Goal: Information Seeking & Learning: Learn about a topic

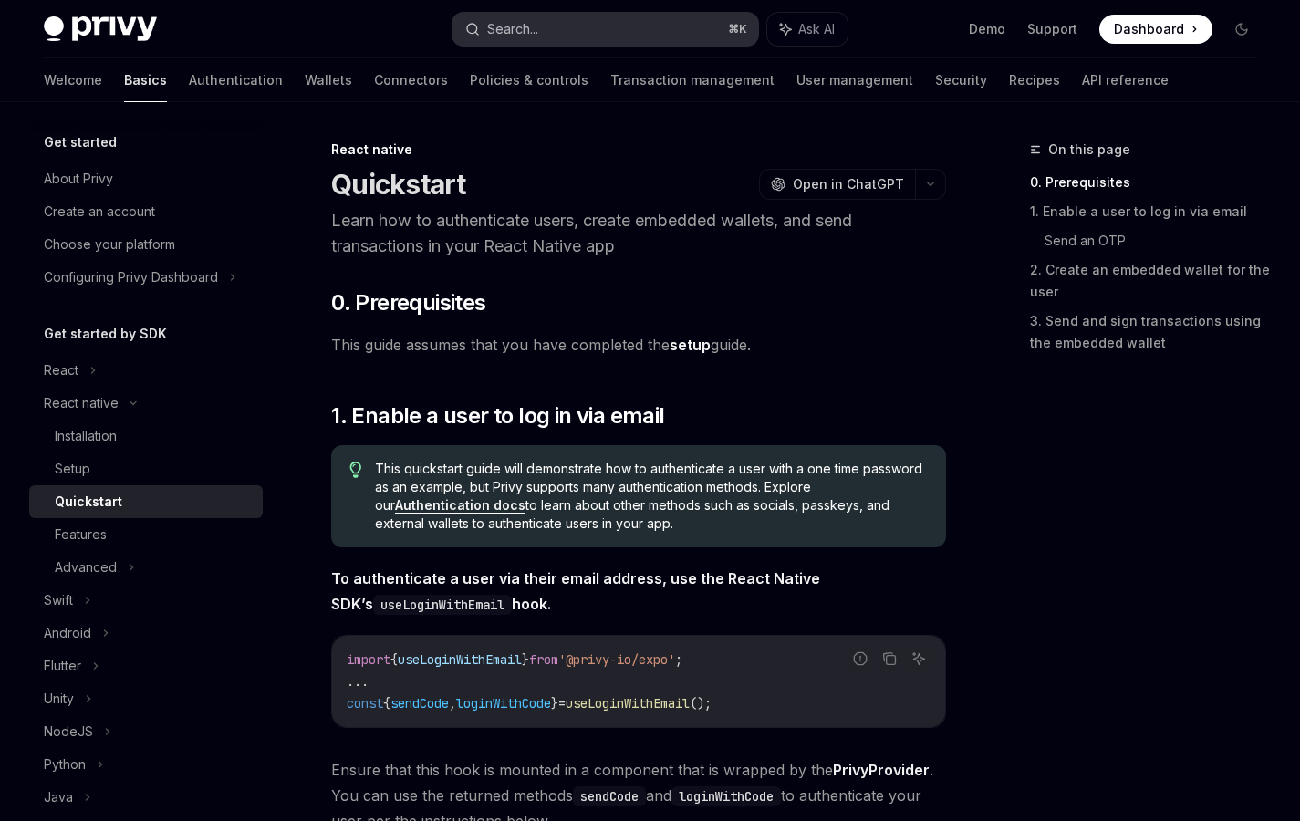
click at [645, 34] on button "Search... ⌘ K" at bounding box center [604, 29] width 305 height 33
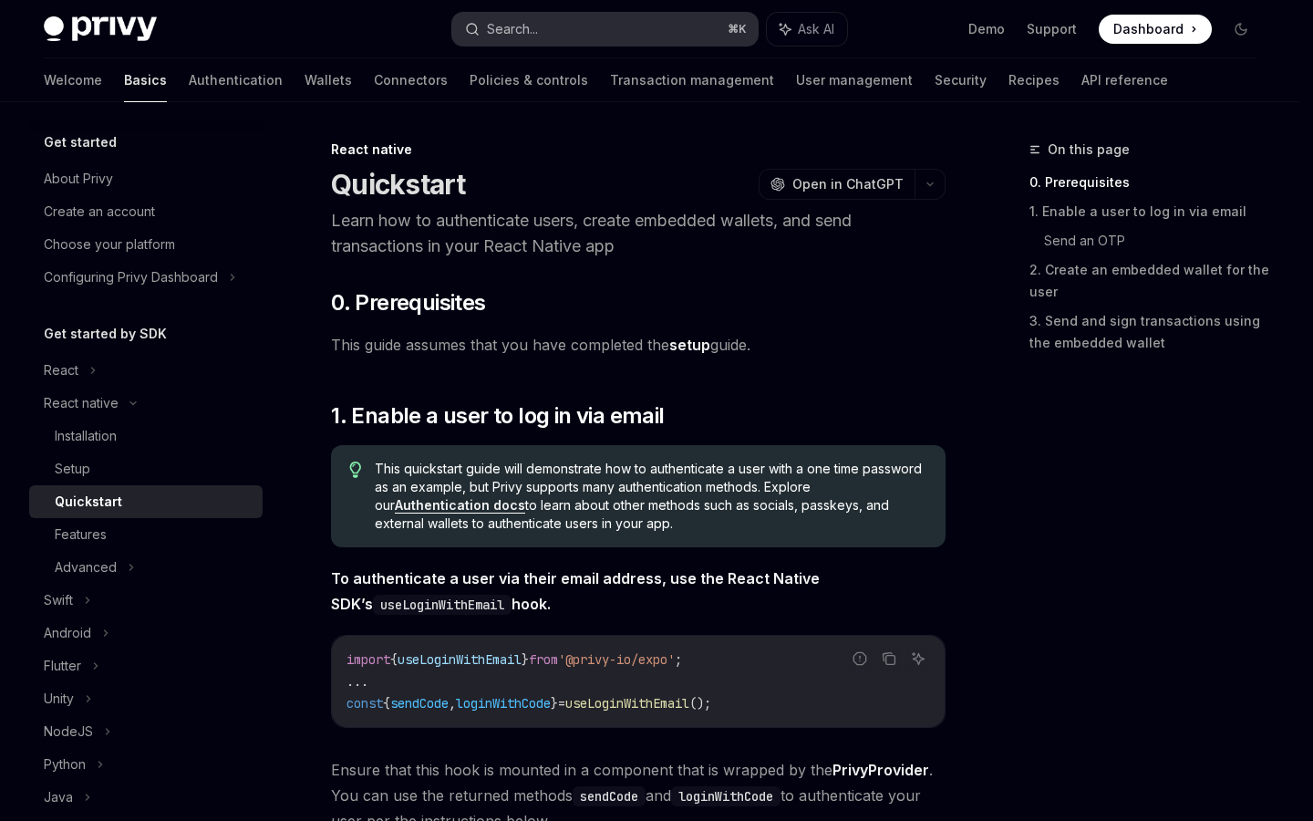
type input "**********"
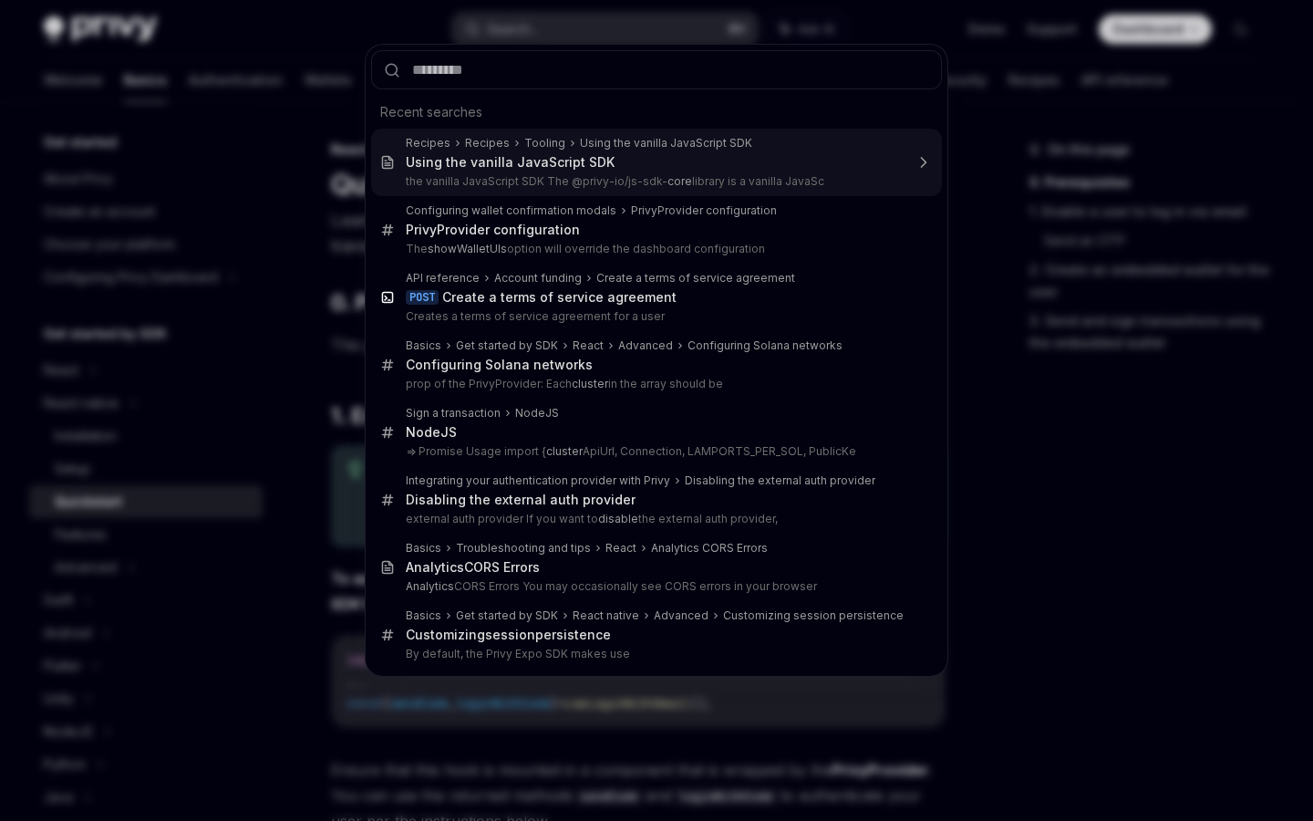
type input "**********"
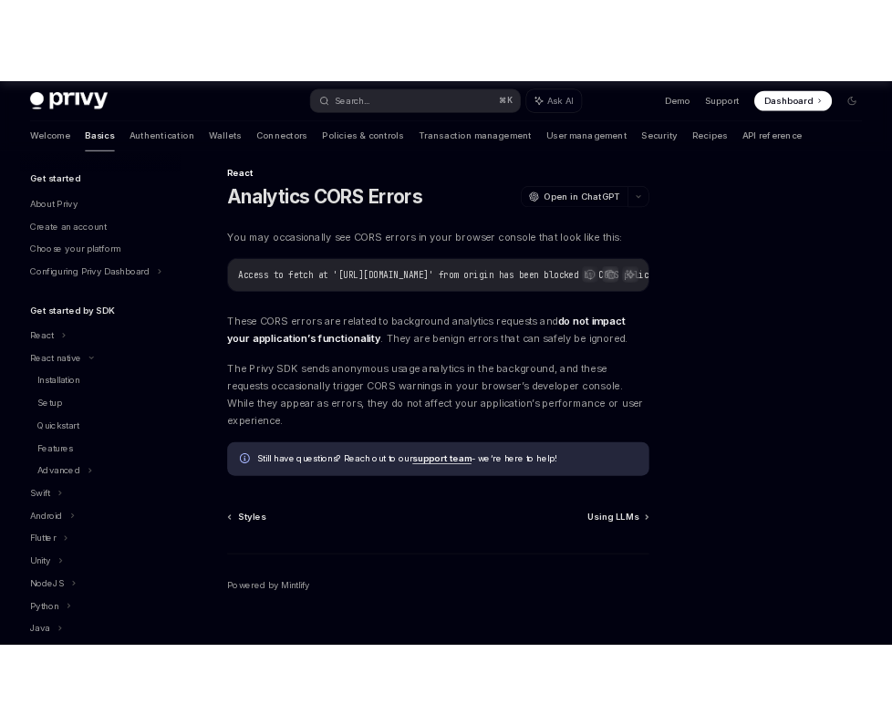
scroll to position [478, 0]
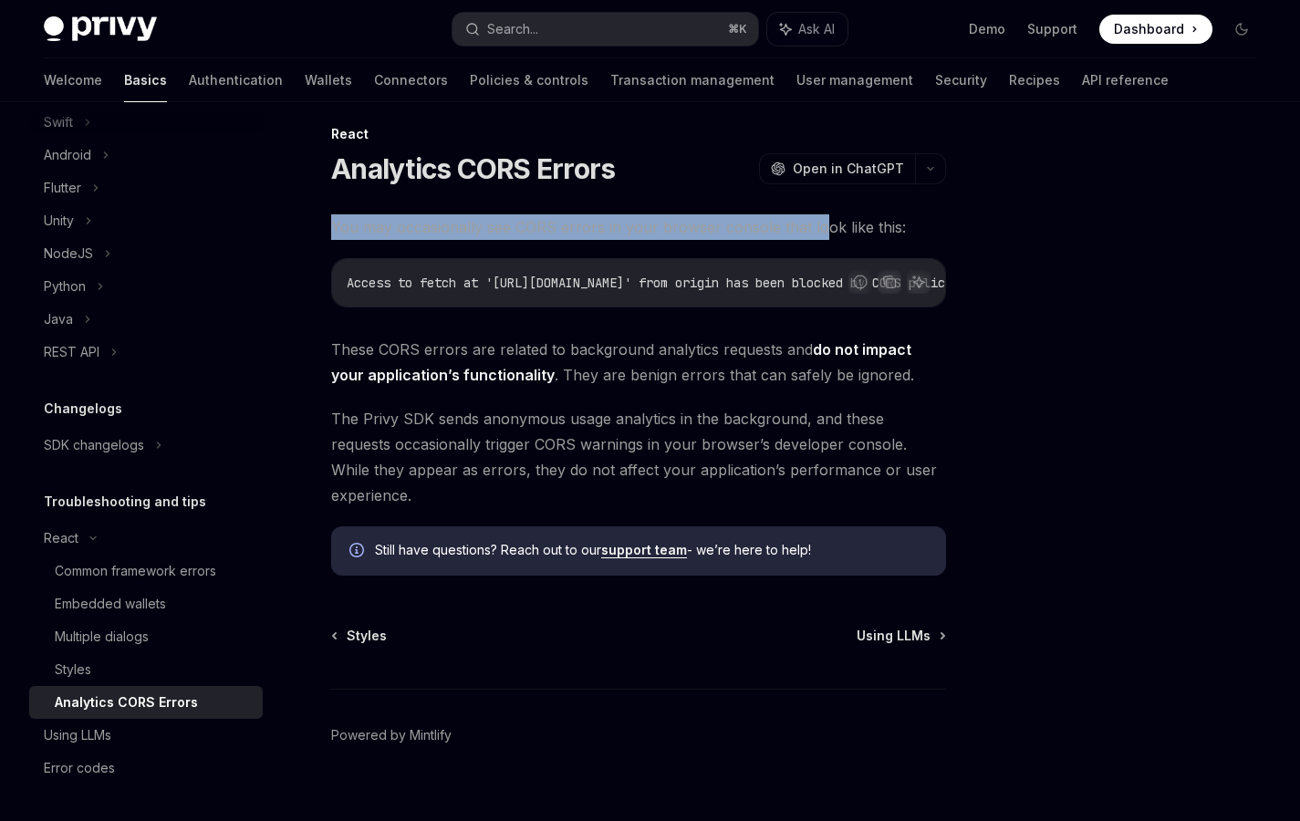
drag, startPoint x: 336, startPoint y: 235, endPoint x: 817, endPoint y: 235, distance: 481.6
click at [817, 235] on span "You may occasionally see CORS errors in your browser console that look like thi…" at bounding box center [638, 227] width 615 height 26
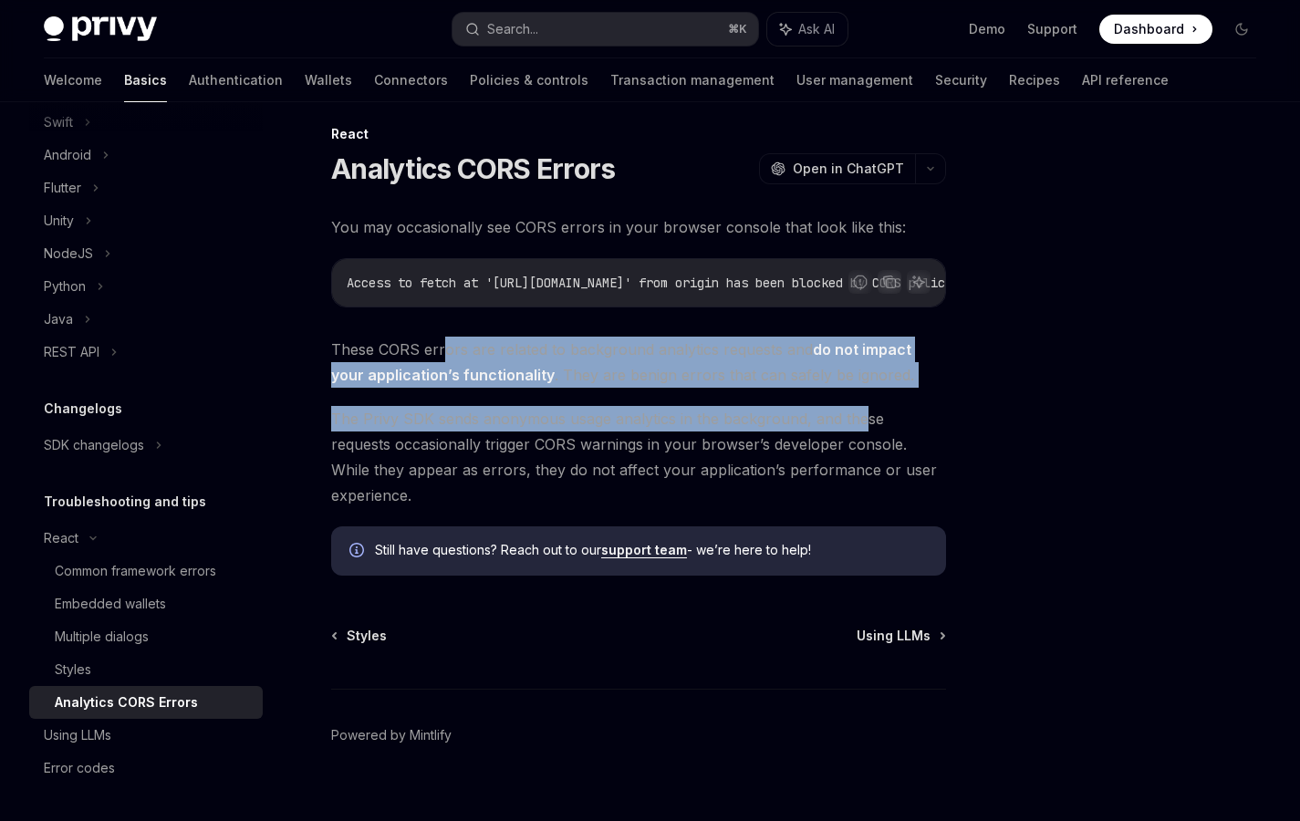
drag, startPoint x: 445, startPoint y: 353, endPoint x: 863, endPoint y: 411, distance: 421.8
click at [863, 411] on div "You may occasionally see CORS errors in your browser console that look like thi…" at bounding box center [638, 394] width 615 height 361
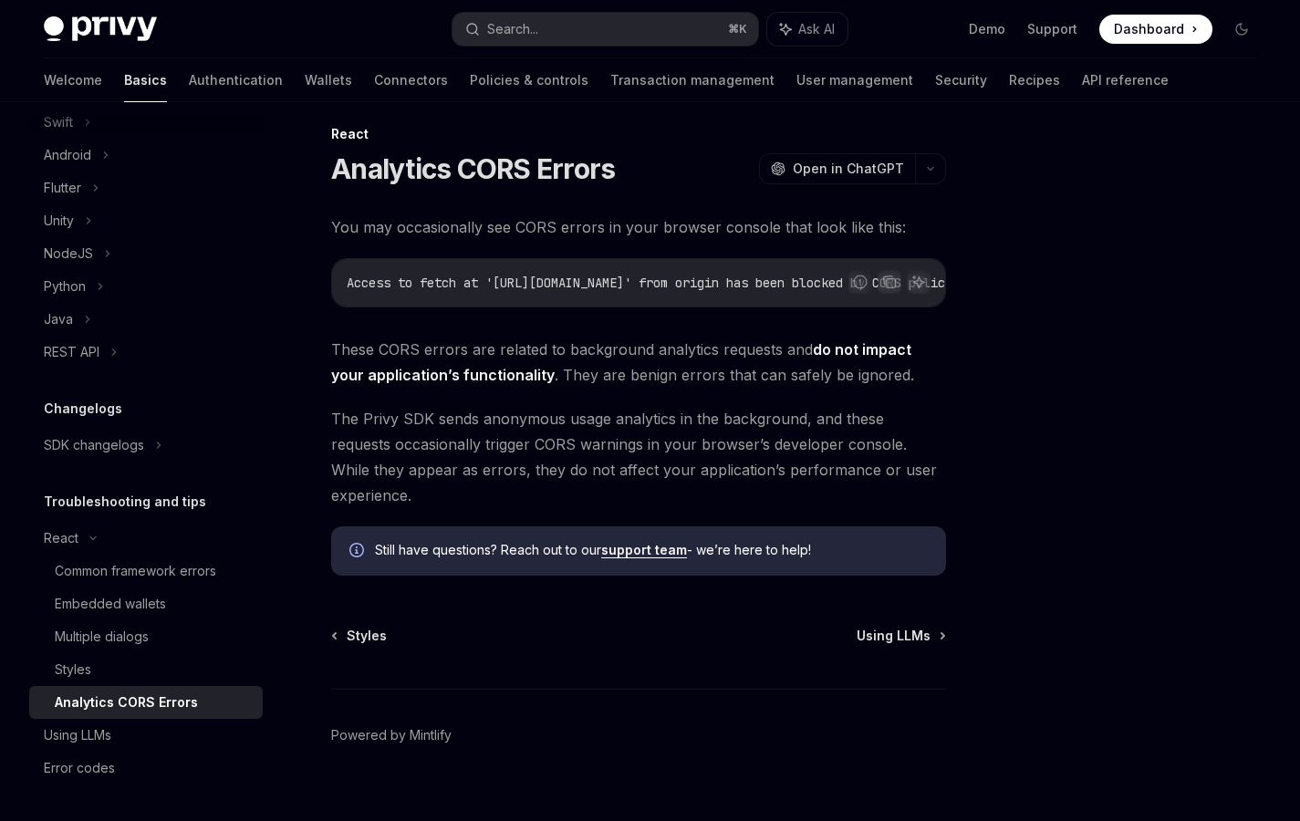
click at [857, 374] on span "These CORS errors are related to background analytics requests and do not impac…" at bounding box center [638, 362] width 615 height 51
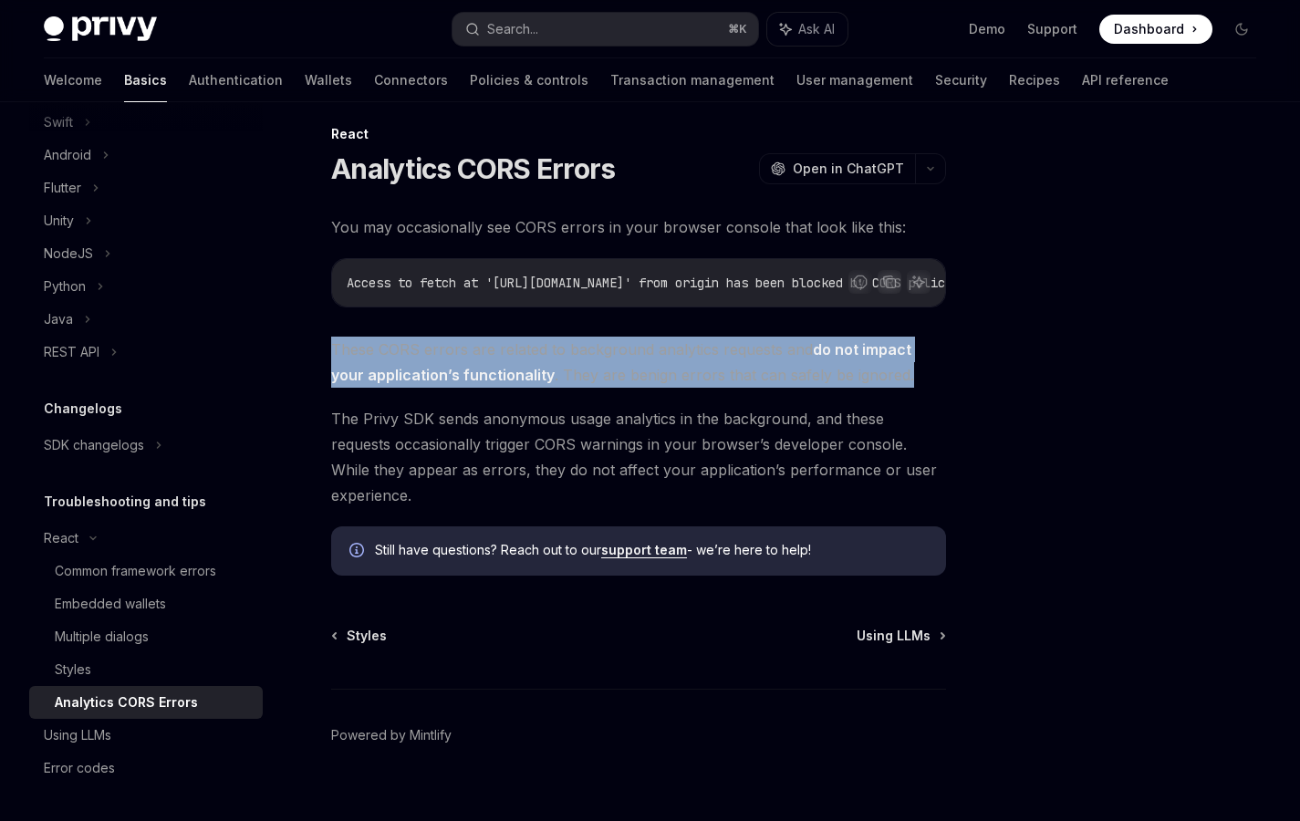
drag, startPoint x: 765, startPoint y: 357, endPoint x: 351, endPoint y: 327, distance: 415.1
click at [344, 327] on div "You may occasionally see CORS errors in your browser console that look like thi…" at bounding box center [638, 394] width 615 height 361
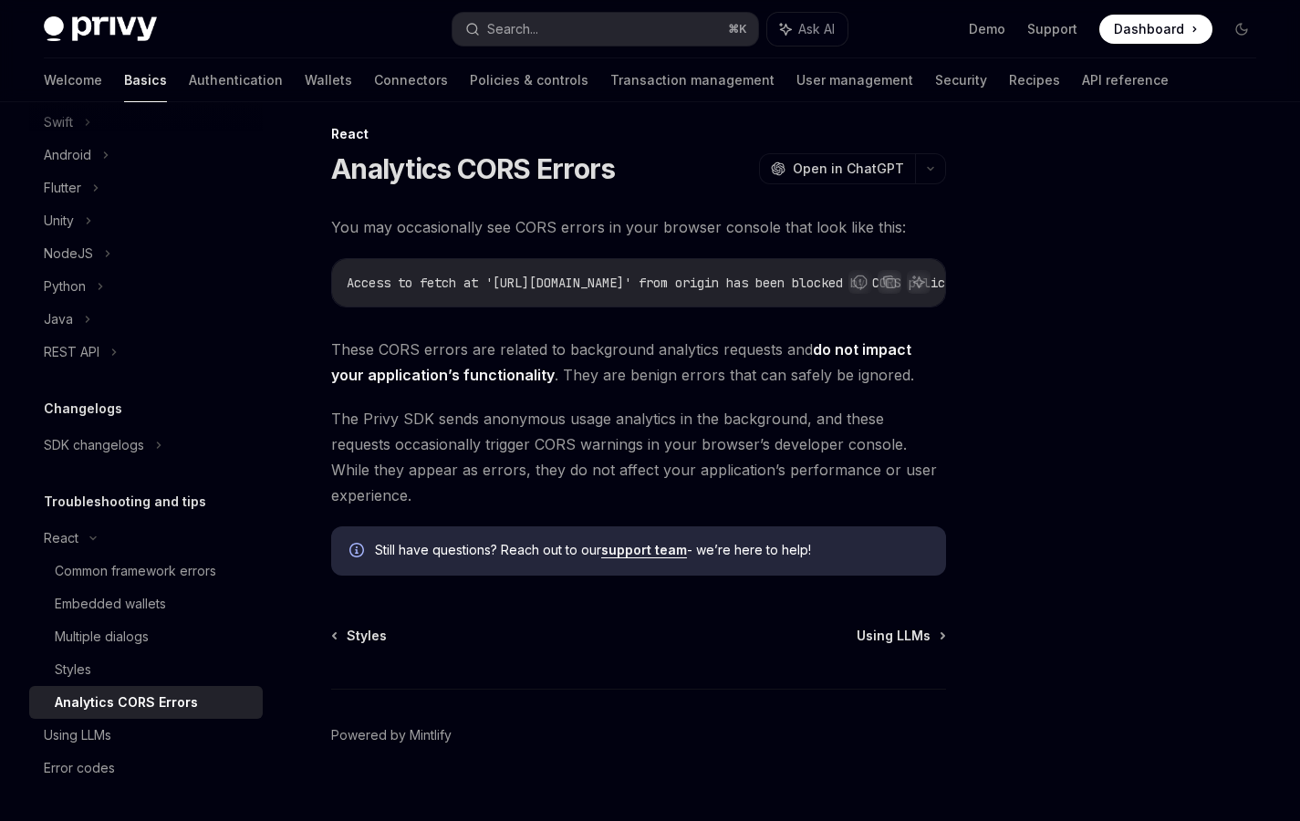
click at [334, 391] on div "You may occasionally see CORS errors in your browser console that look like thi…" at bounding box center [638, 394] width 615 height 361
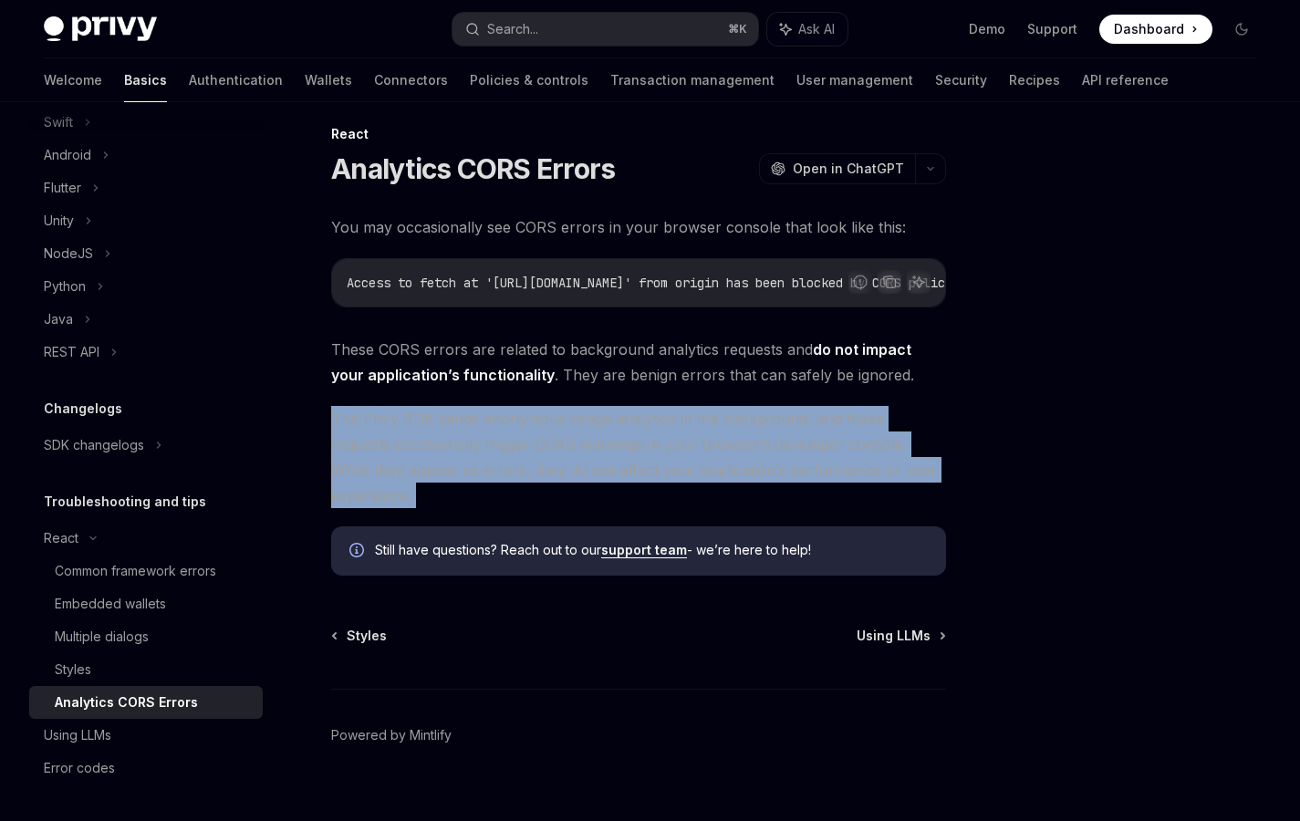
drag, startPoint x: 319, startPoint y: 420, endPoint x: 345, endPoint y: 487, distance: 71.3
click at [345, 487] on div "React Analytics CORS Errors OpenAI Open in ChatGPT OpenAI Open in ChatGPT You m…" at bounding box center [467, 484] width 964 height 723
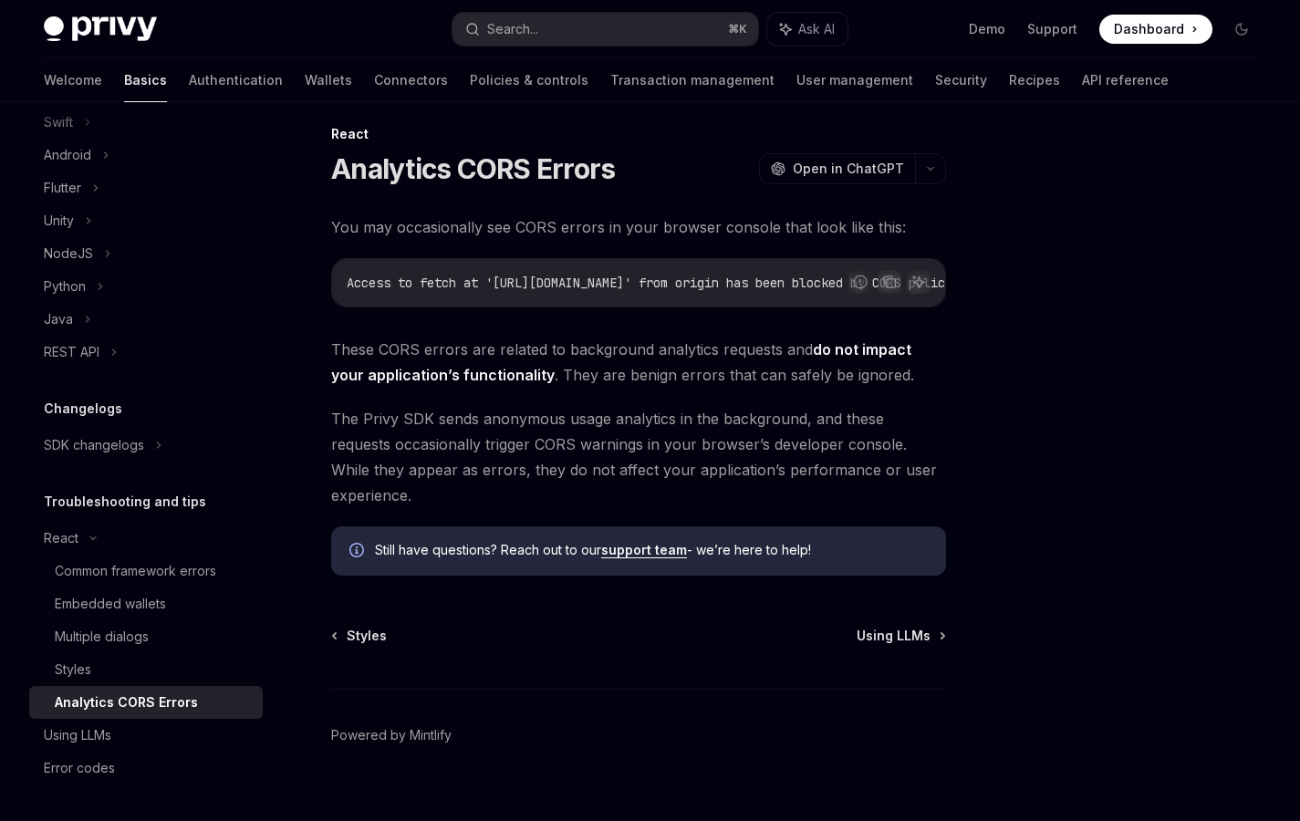
click at [345, 487] on div "You may occasionally see CORS errors in your browser console that look like thi…" at bounding box center [638, 394] width 615 height 361
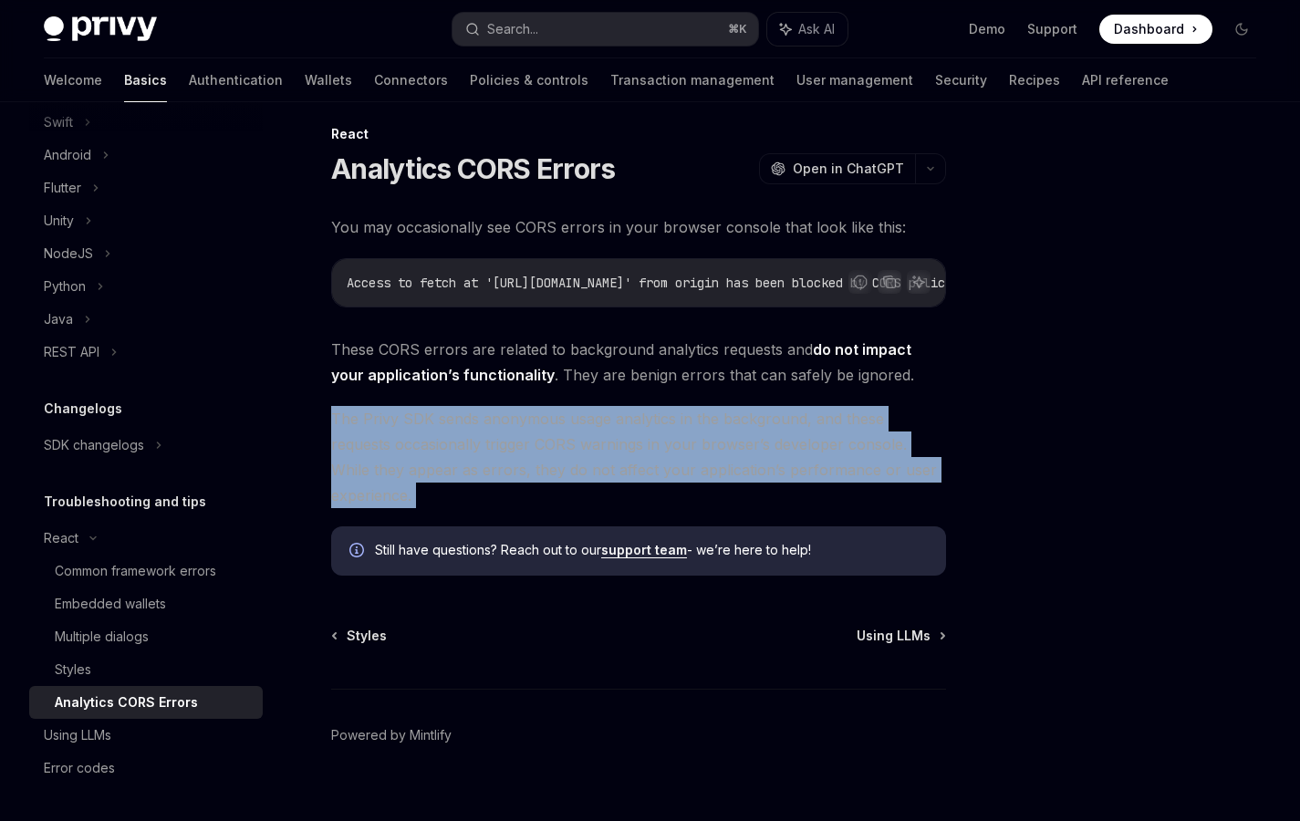
drag, startPoint x: 326, startPoint y: 414, endPoint x: 330, endPoint y: 490, distance: 75.8
click at [330, 490] on div "React Analytics CORS Errors OpenAI Open in ChatGPT OpenAI Open in ChatGPT You m…" at bounding box center [467, 484] width 964 height 723
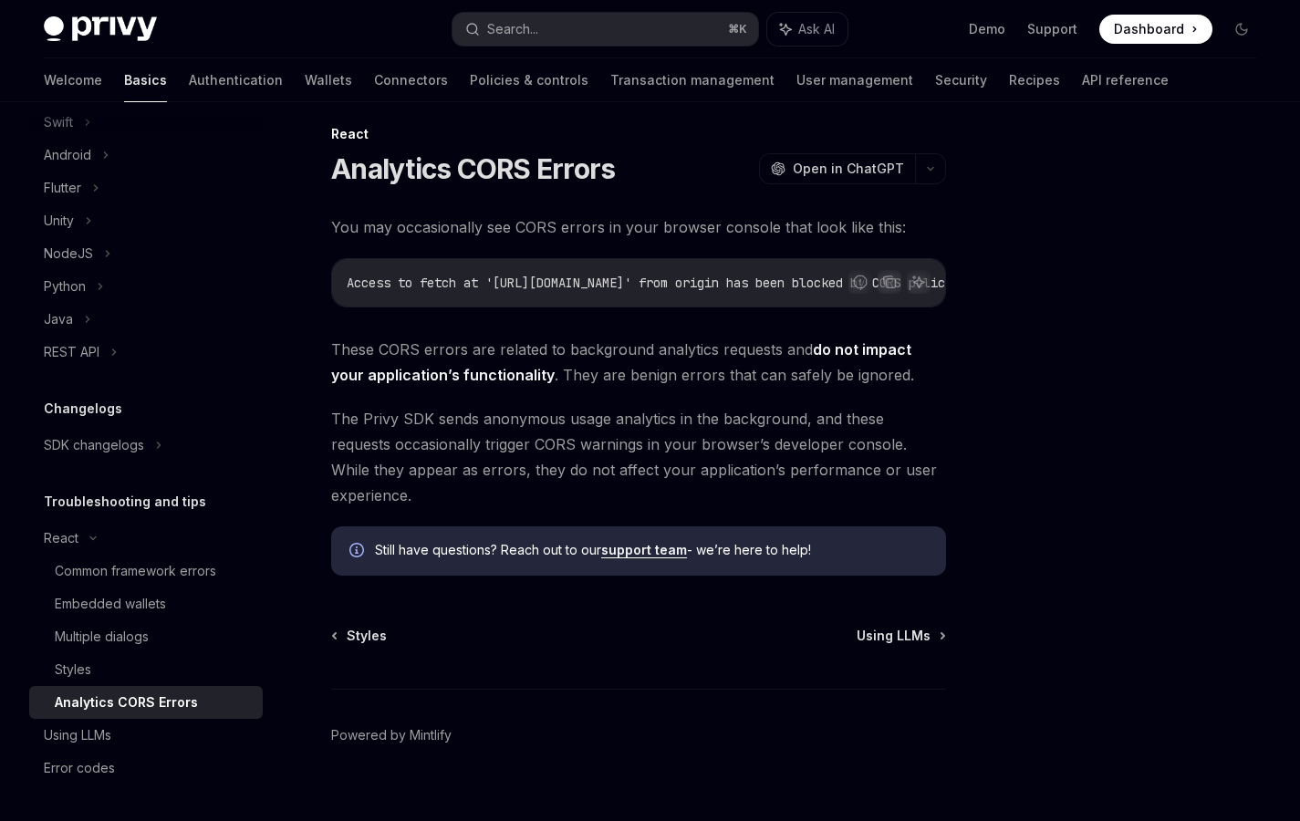
click at [330, 490] on div "React Analytics CORS Errors OpenAI Open in ChatGPT OpenAI Open in ChatGPT You m…" at bounding box center [467, 484] width 964 height 723
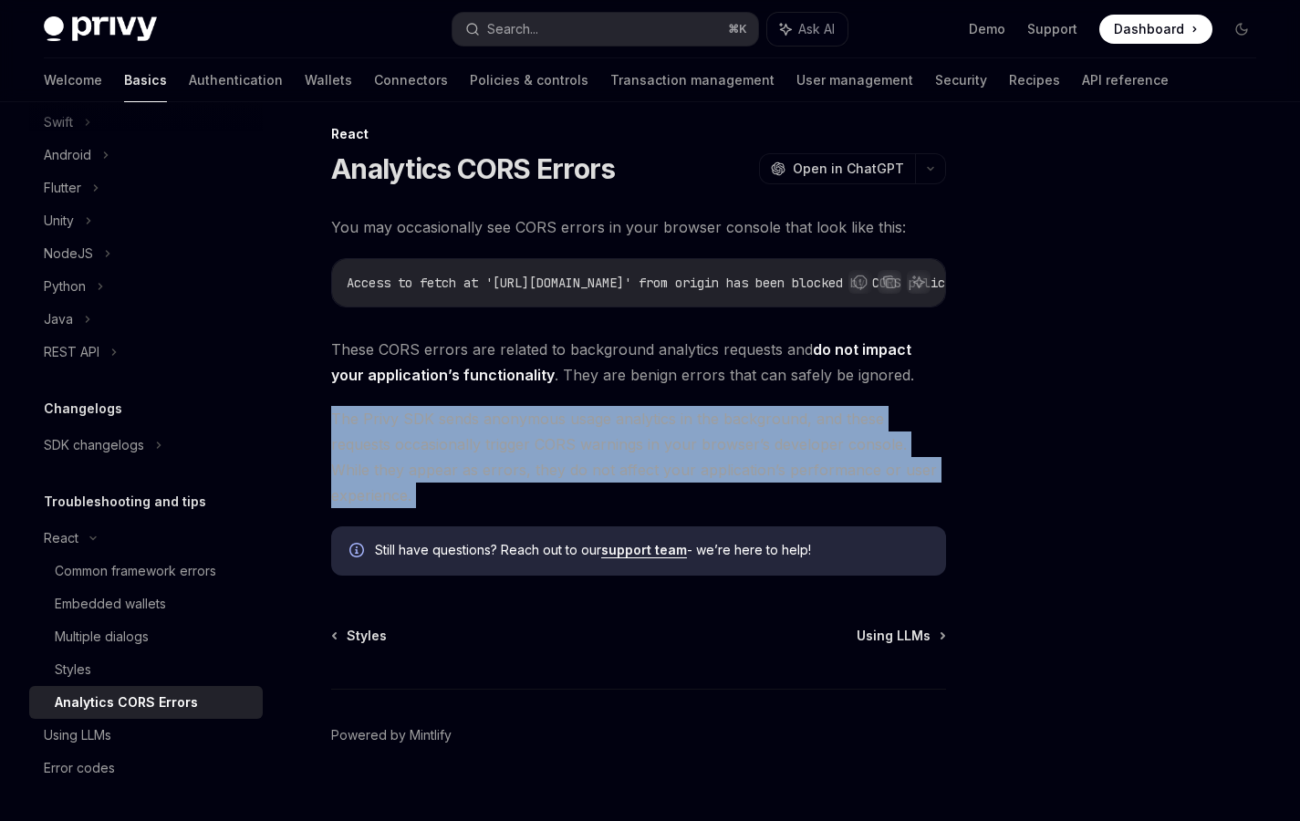
drag, startPoint x: 321, startPoint y: 412, endPoint x: 327, endPoint y: 504, distance: 92.3
click at [327, 505] on div "React Analytics CORS Errors OpenAI Open in ChatGPT OpenAI Open in ChatGPT You m…" at bounding box center [467, 484] width 964 height 723
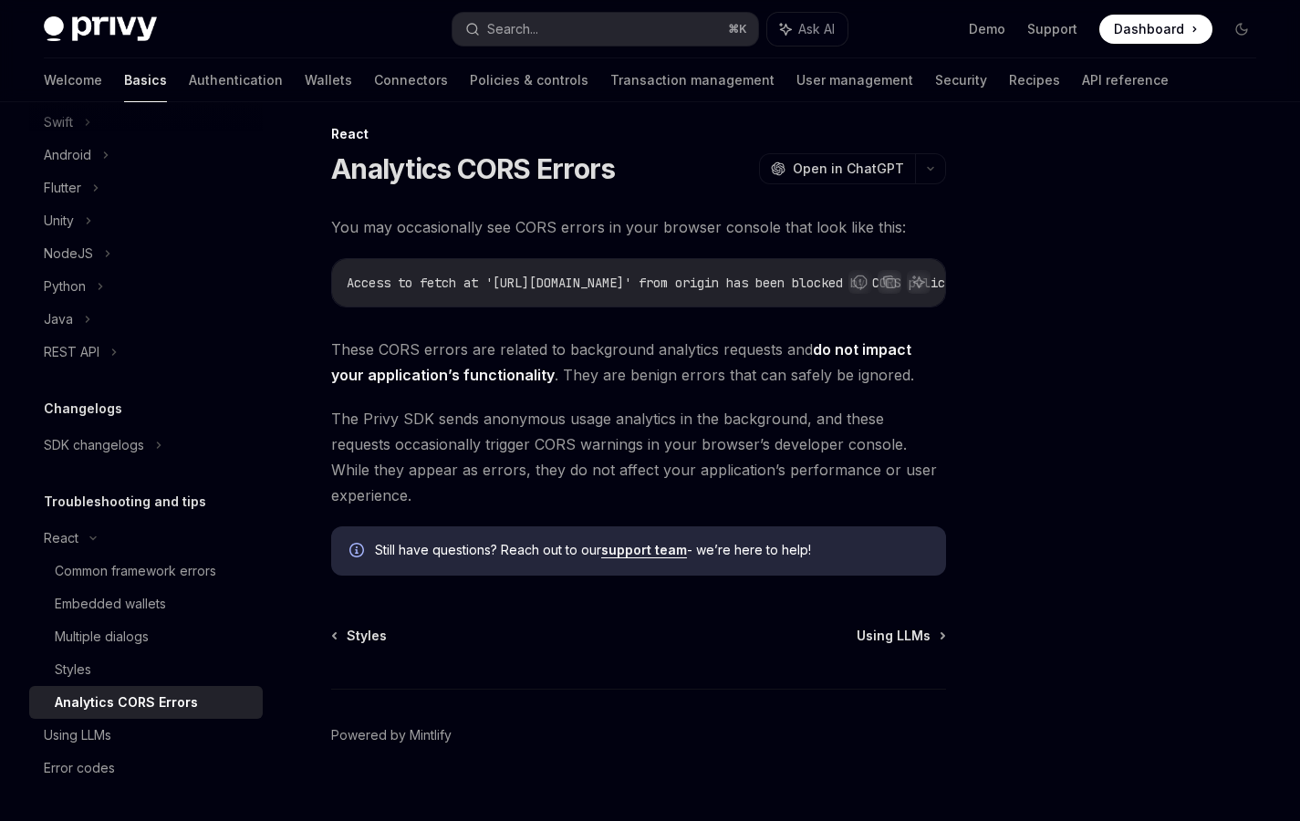
click at [419, 541] on span "Still have questions? Reach out to our support team - we’re here to help!" at bounding box center [651, 550] width 553 height 18
type textarea "*"
